Goal: Navigation & Orientation: Find specific page/section

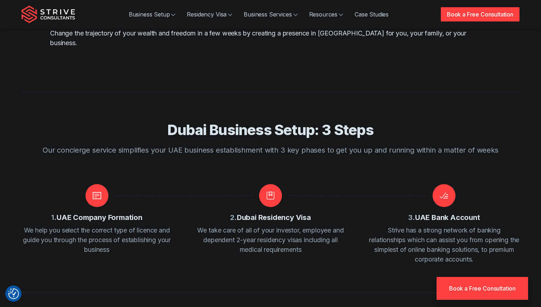
scroll to position [524, 0]
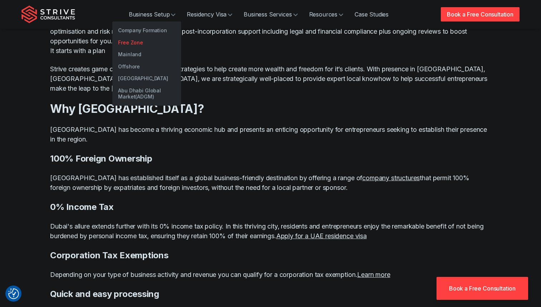
click at [143, 44] on link "Free Zone" at bounding box center [146, 42] width 69 height 12
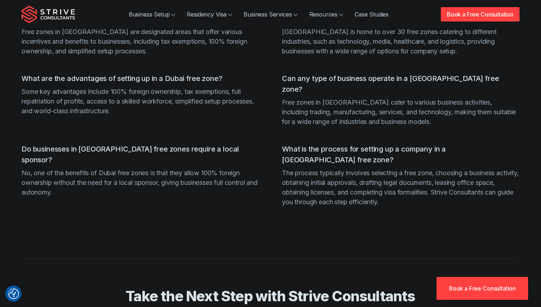
scroll to position [1957, 0]
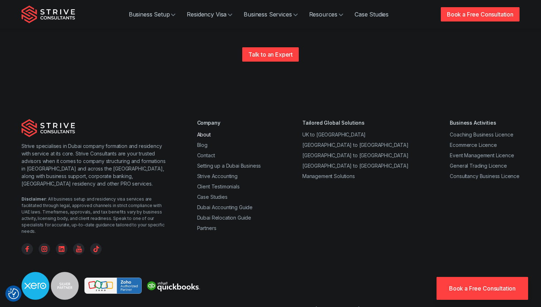
click at [202, 131] on link "About" at bounding box center [204, 134] width 14 height 6
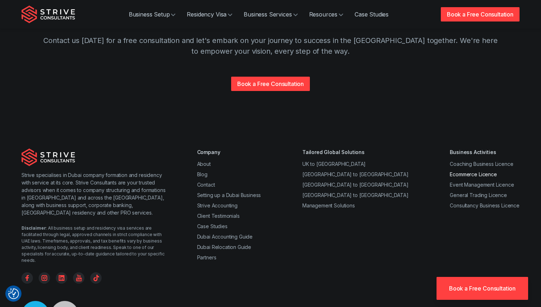
scroll to position [1439, 0]
